Goal: Transaction & Acquisition: Purchase product/service

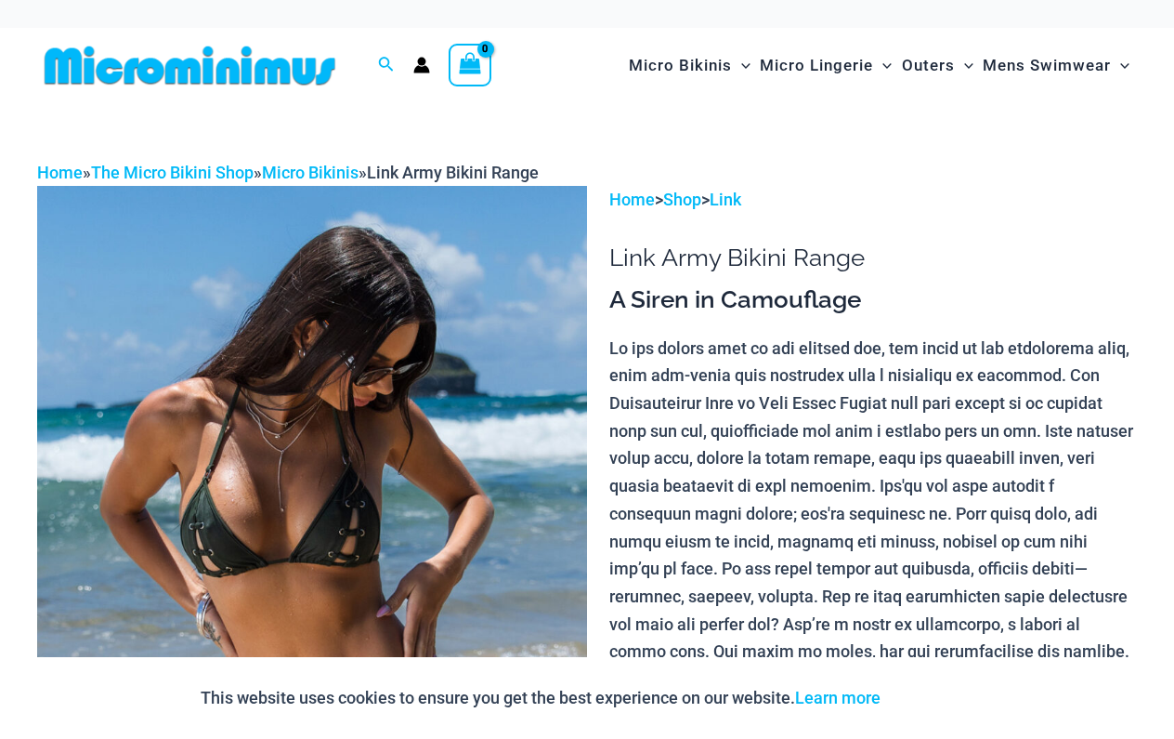
scroll to position [10, 0]
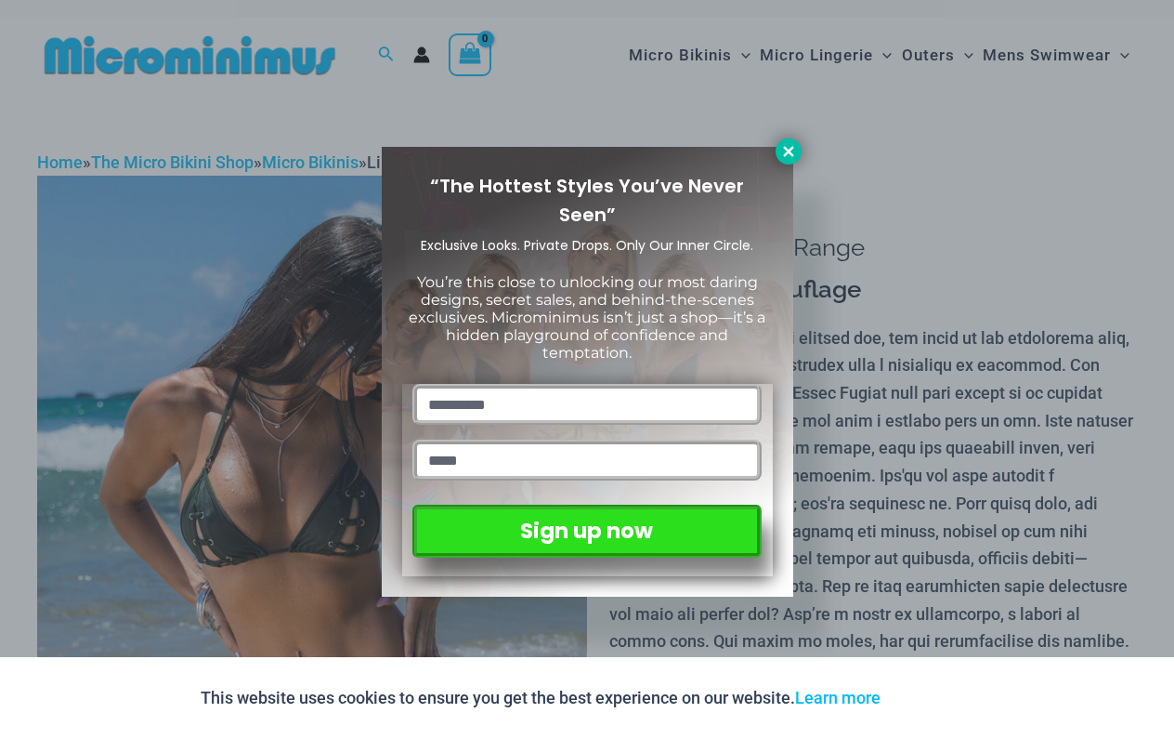
click at [785, 141] on button at bounding box center [789, 151] width 26 height 26
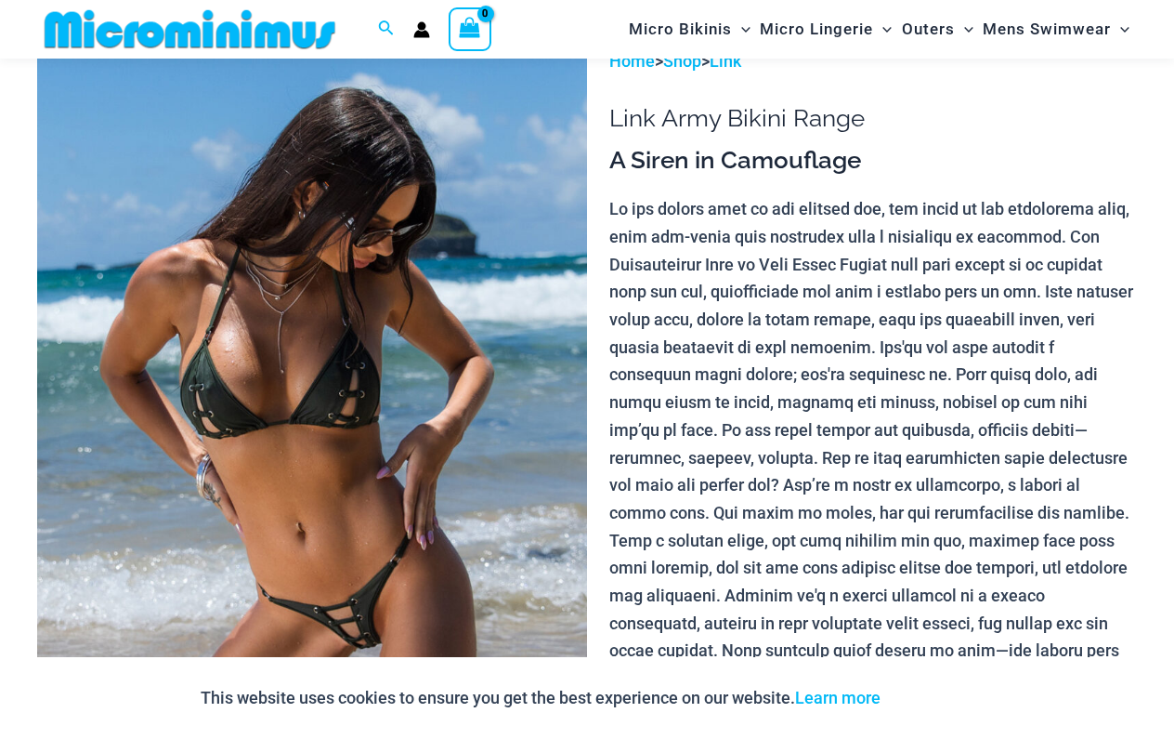
scroll to position [610, 0]
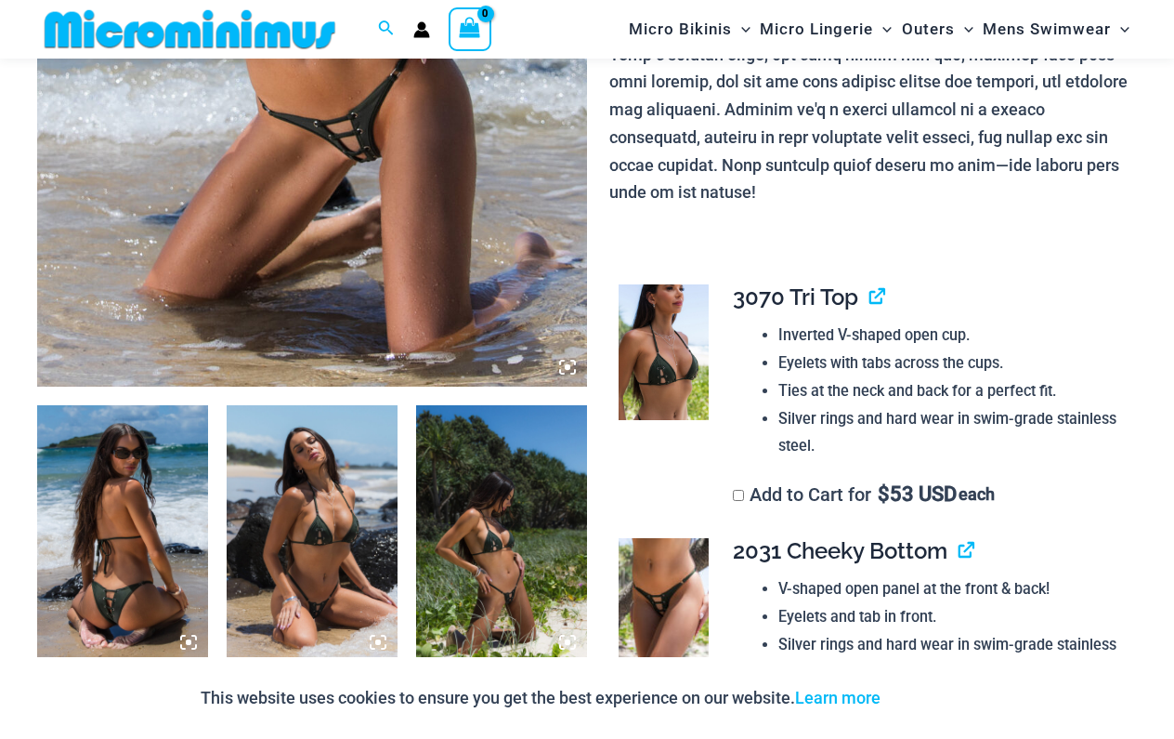
click at [565, 365] on icon at bounding box center [568, 367] width 6 height 6
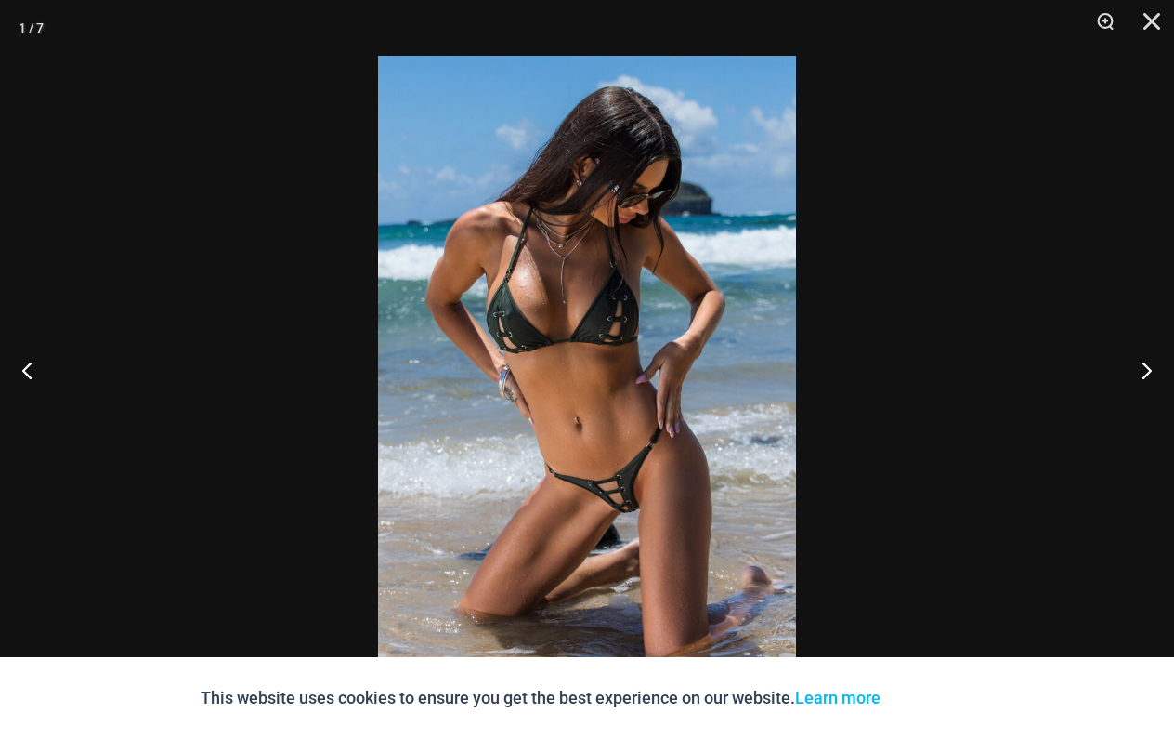
click at [616, 509] on img at bounding box center [587, 369] width 418 height 627
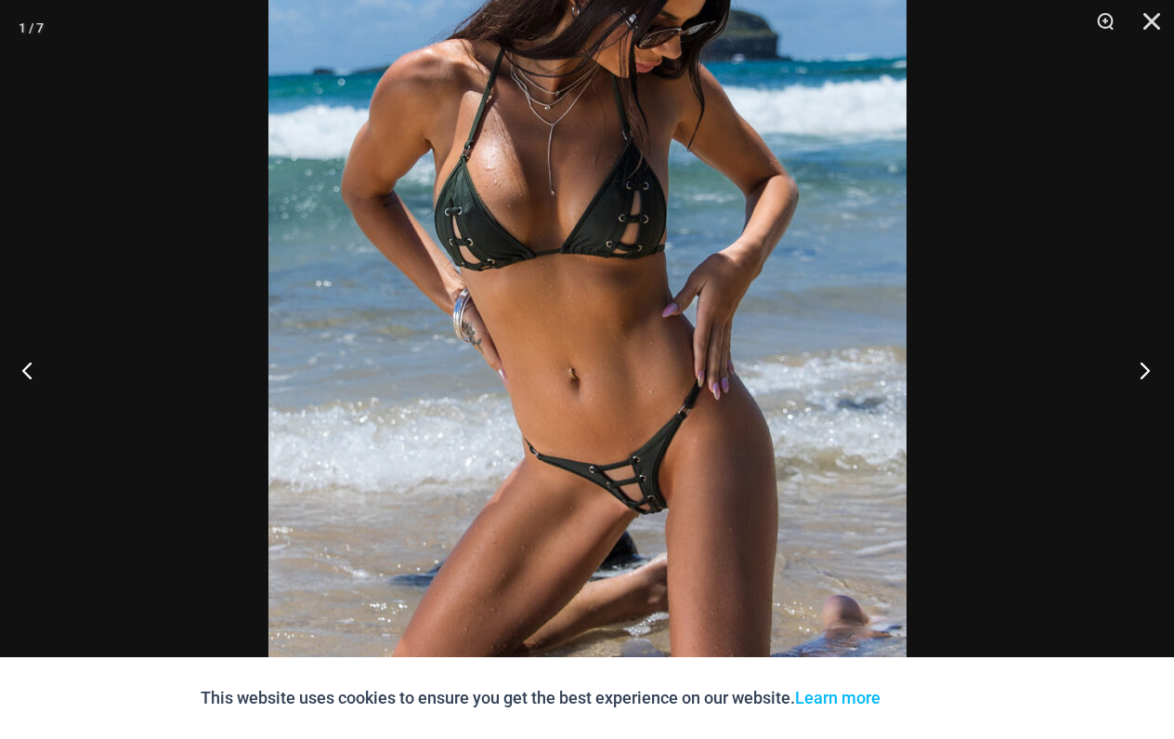
click at [1149, 373] on button "Next" at bounding box center [1140, 369] width 70 height 93
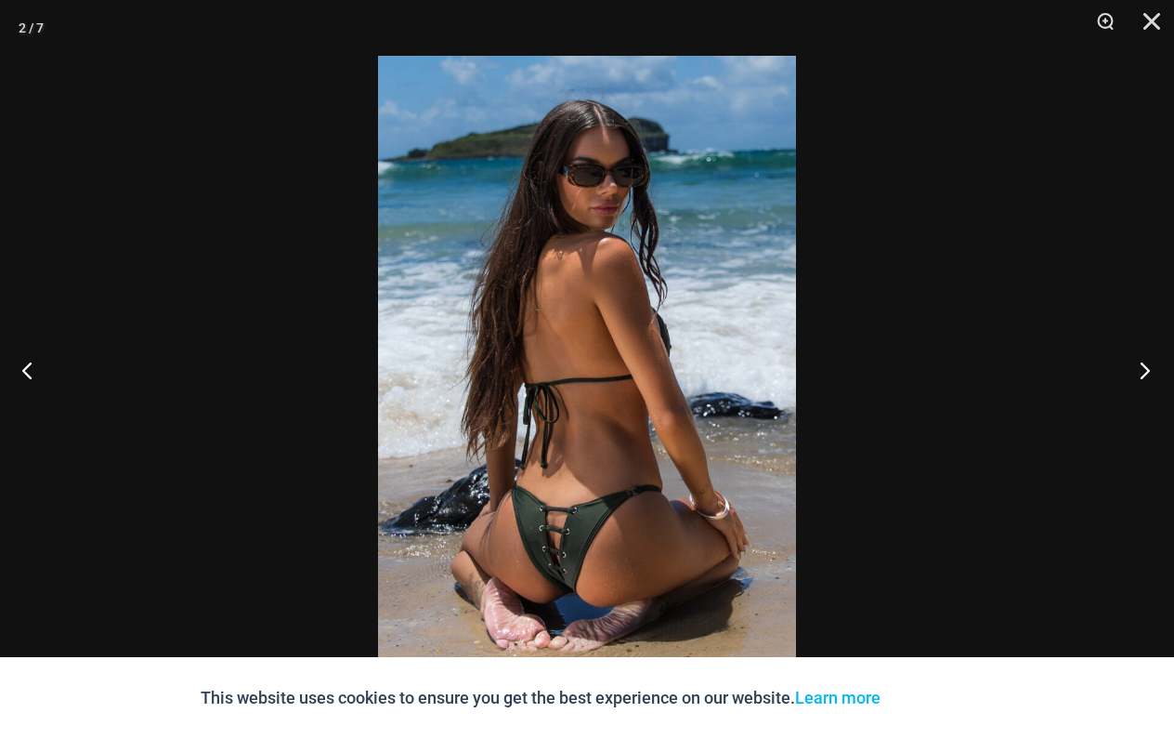
click at [1149, 373] on button "Next" at bounding box center [1140, 369] width 70 height 93
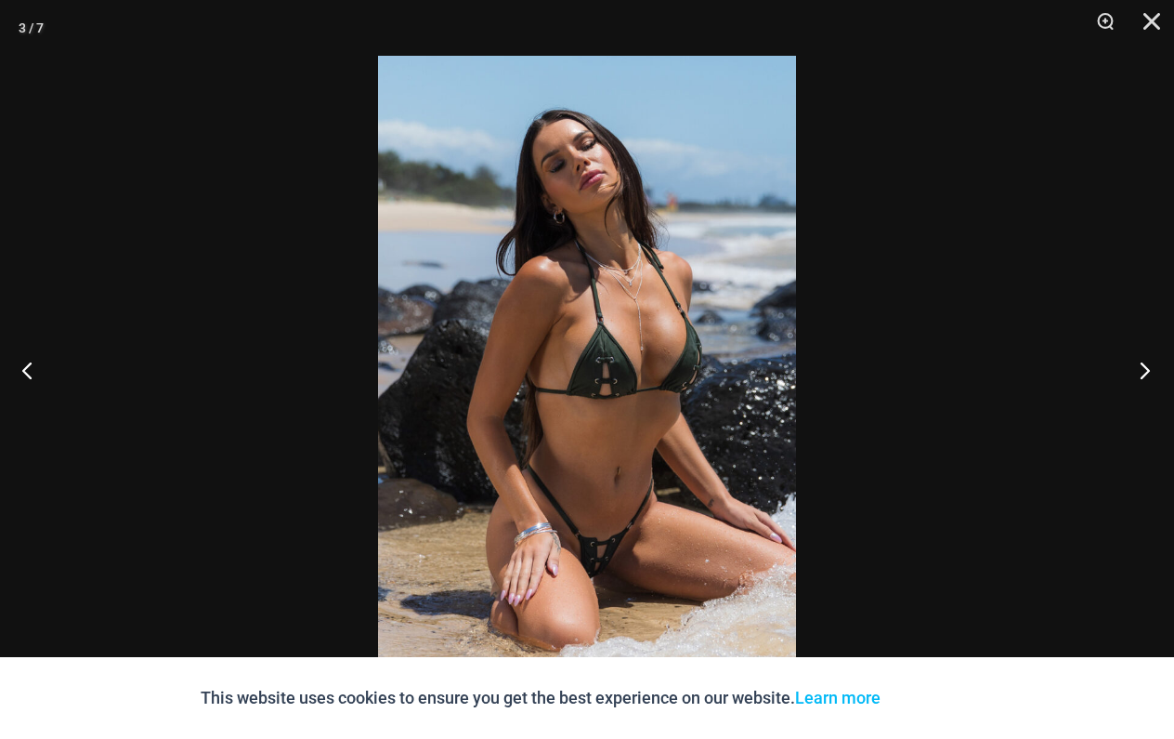
click at [1149, 372] on button "Next" at bounding box center [1140, 369] width 70 height 93
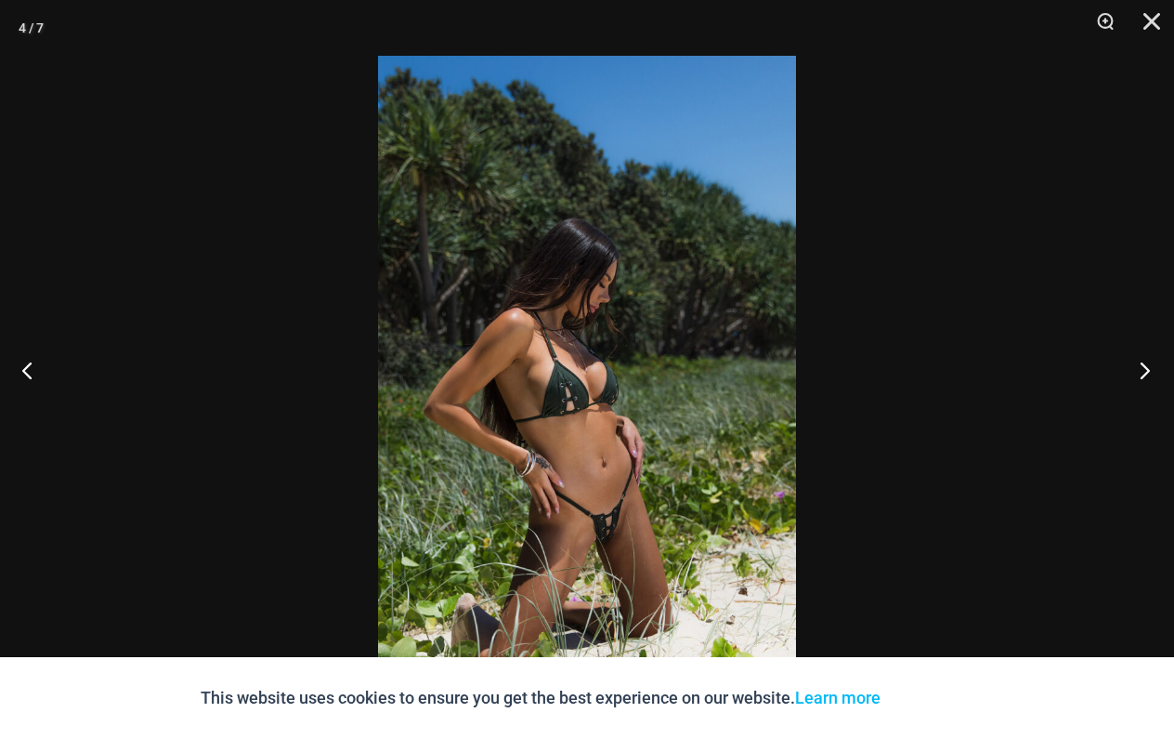
click at [1149, 372] on button "Next" at bounding box center [1140, 369] width 70 height 93
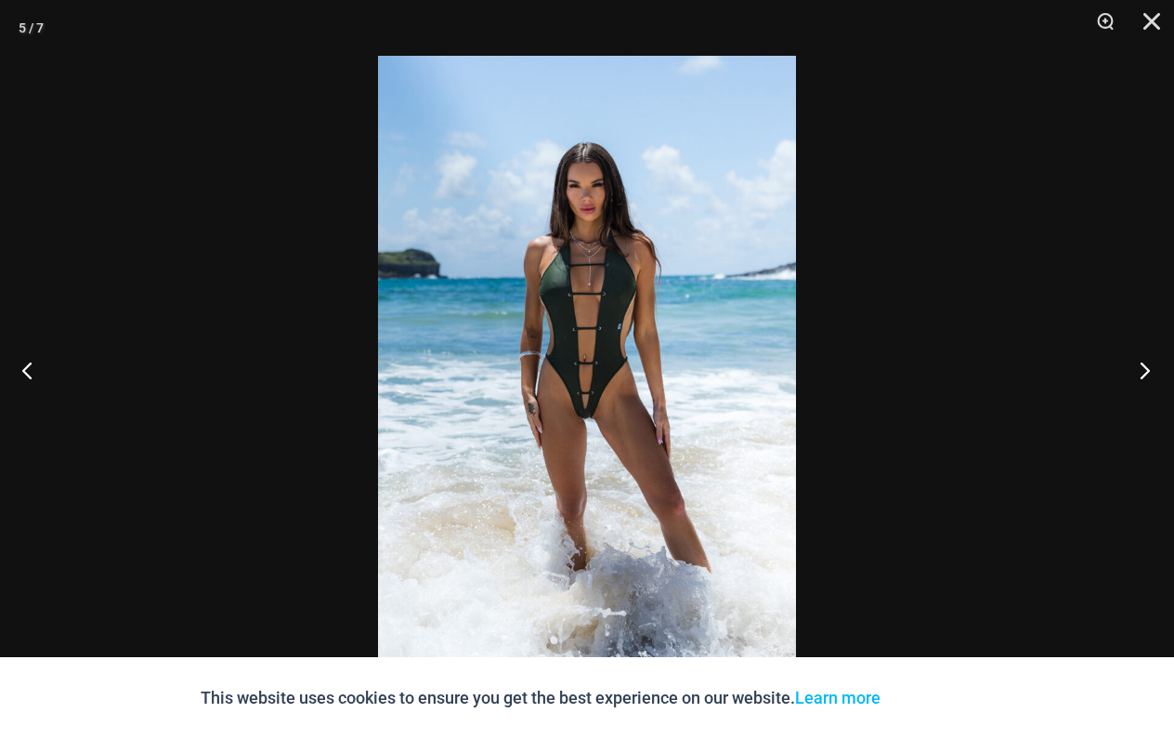
click at [1149, 372] on button "Next" at bounding box center [1140, 369] width 70 height 93
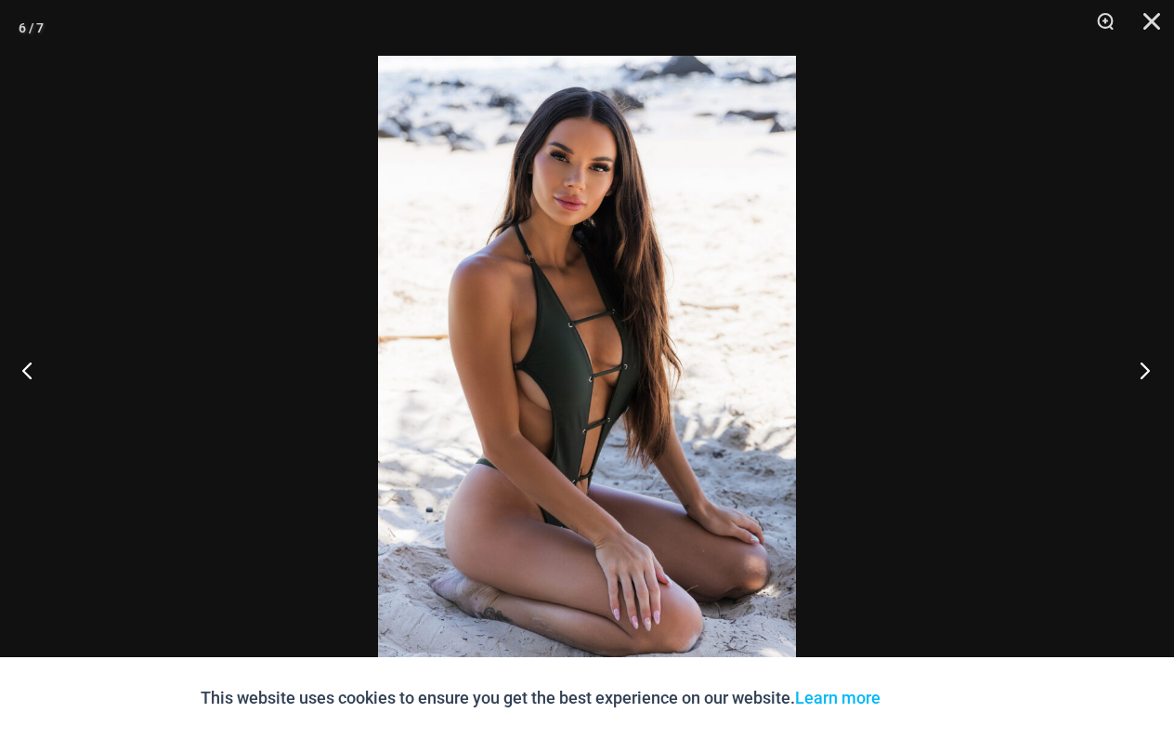
click at [1149, 372] on button "Next" at bounding box center [1140, 369] width 70 height 93
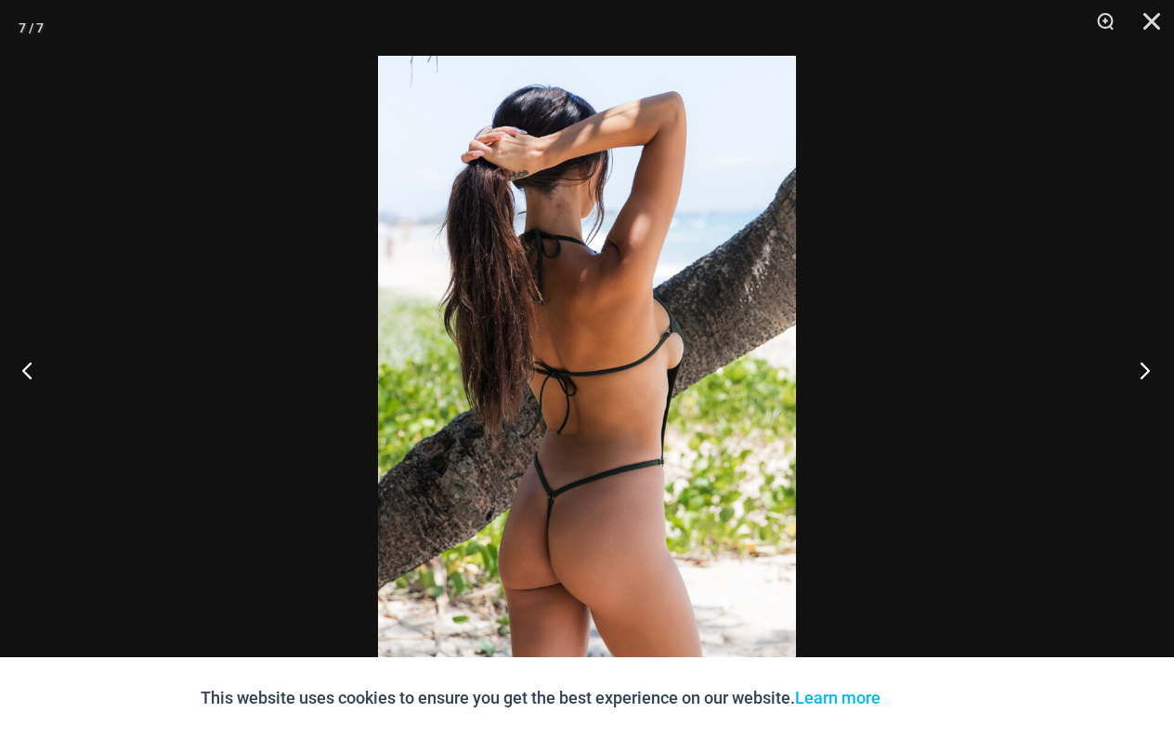
click at [1149, 372] on button "Next" at bounding box center [1140, 369] width 70 height 93
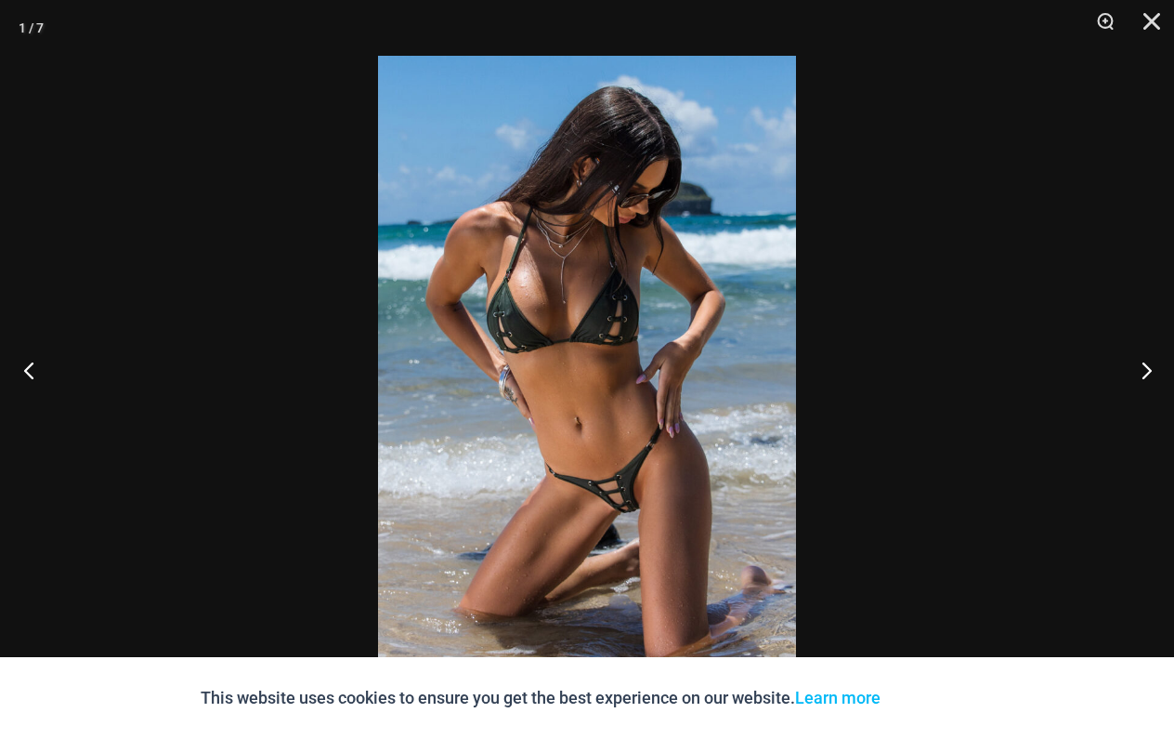
click at [24, 369] on button "Previous" at bounding box center [35, 369] width 70 height 93
